Goal: Navigation & Orientation: Find specific page/section

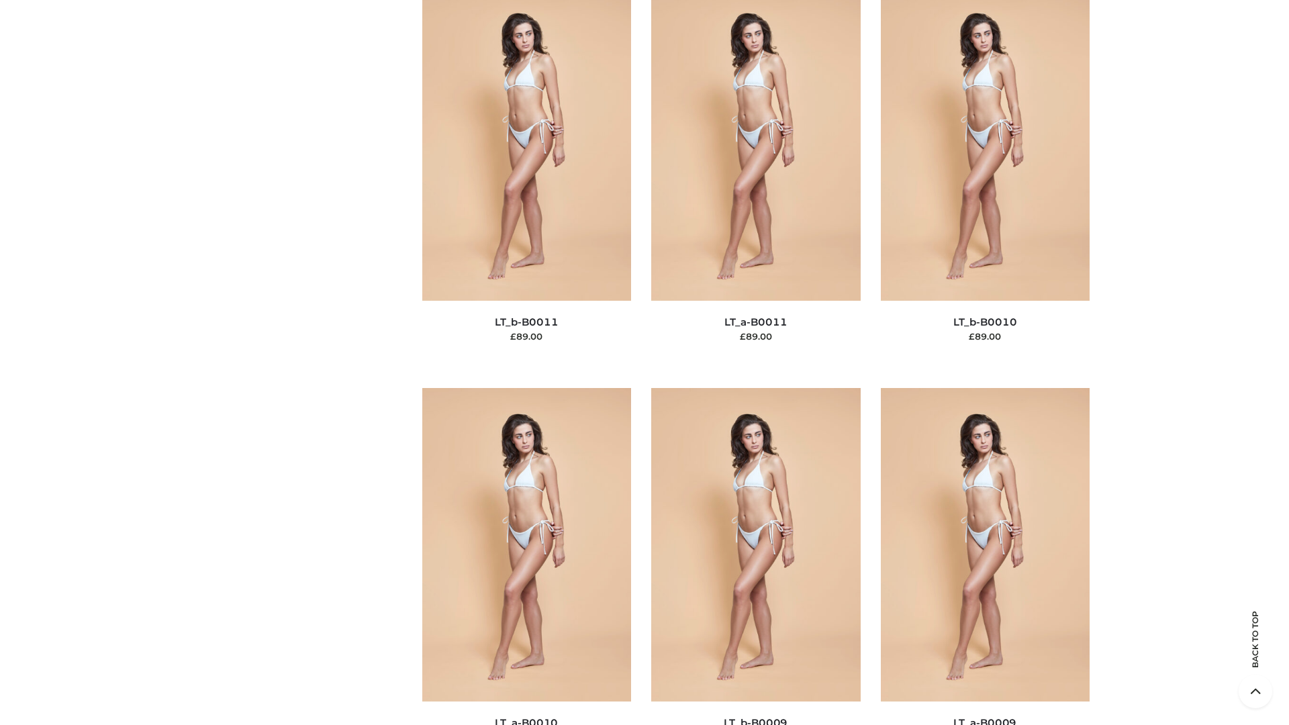
scroll to position [6030, 0]
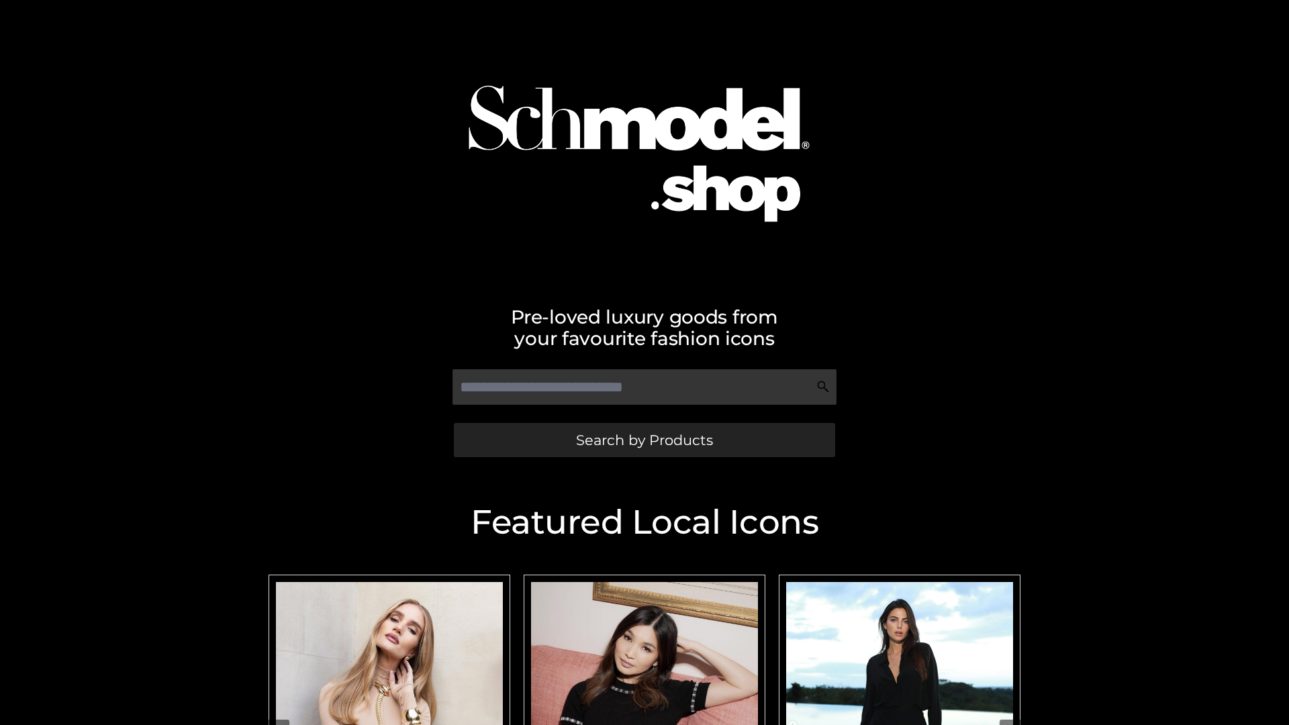
click at [644, 440] on span "Search by Products" at bounding box center [644, 440] width 137 height 14
